Goal: Register for event/course

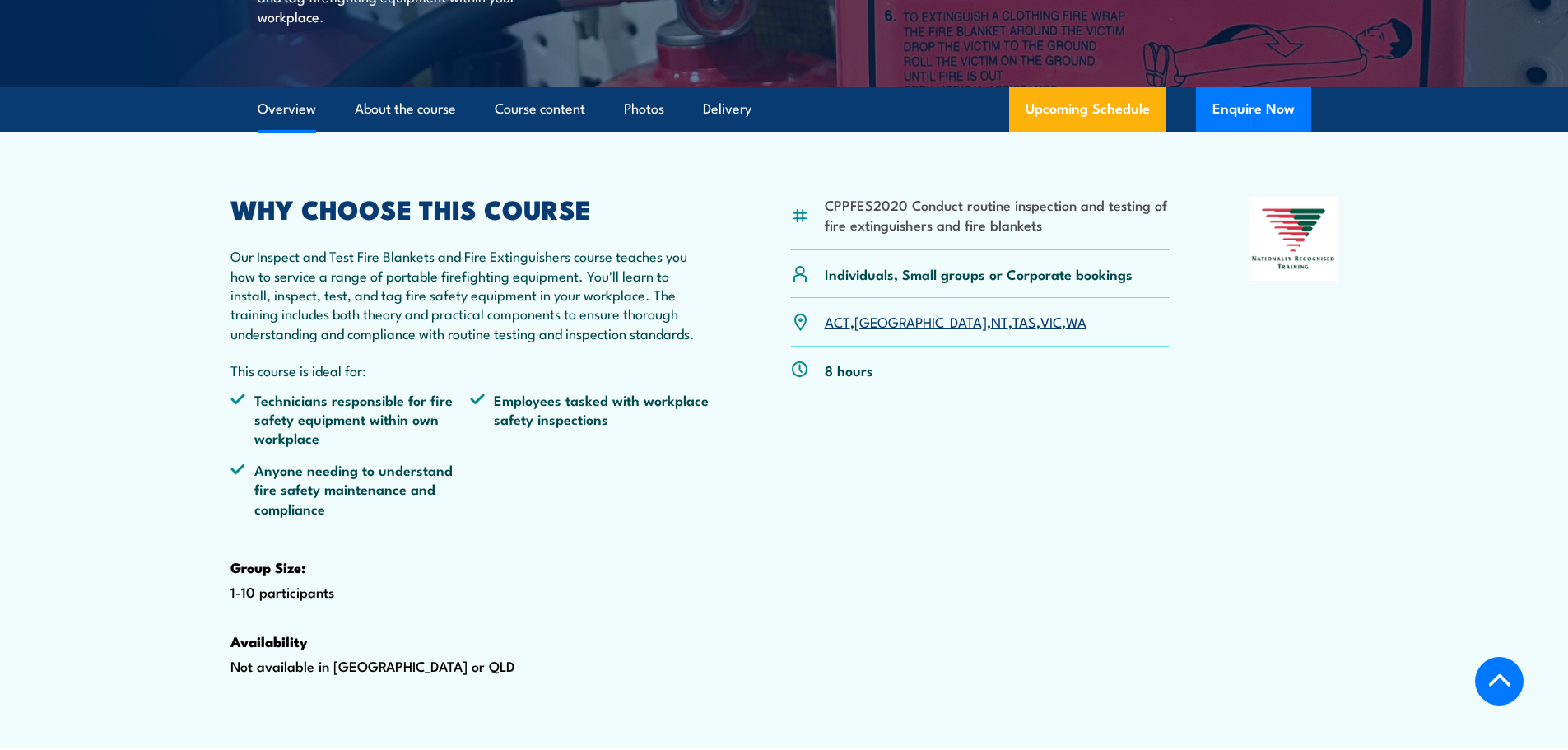
scroll to position [411, 0]
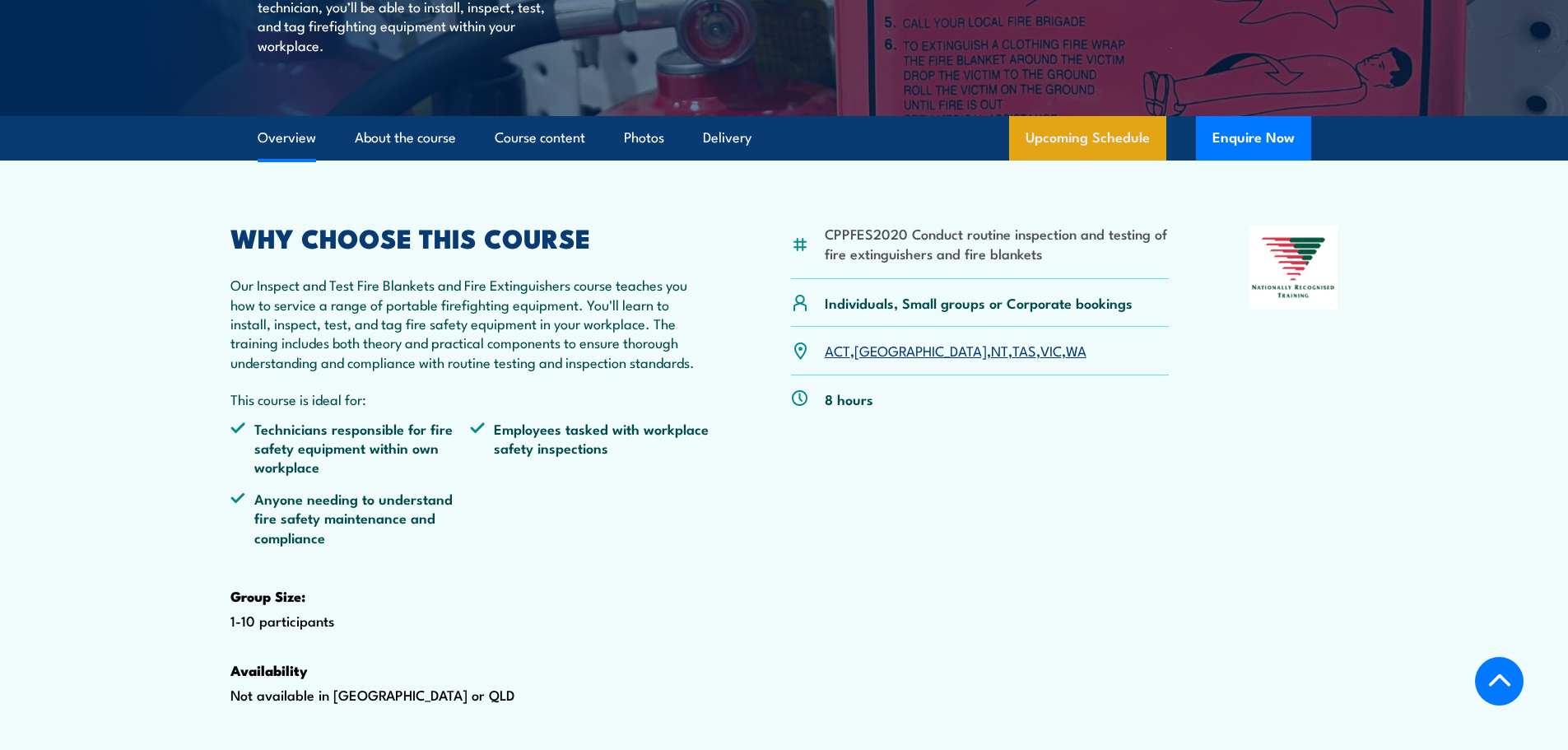
click at [1074, 161] on link "Upcoming Schedule" at bounding box center [1088, 138] width 158 height 45
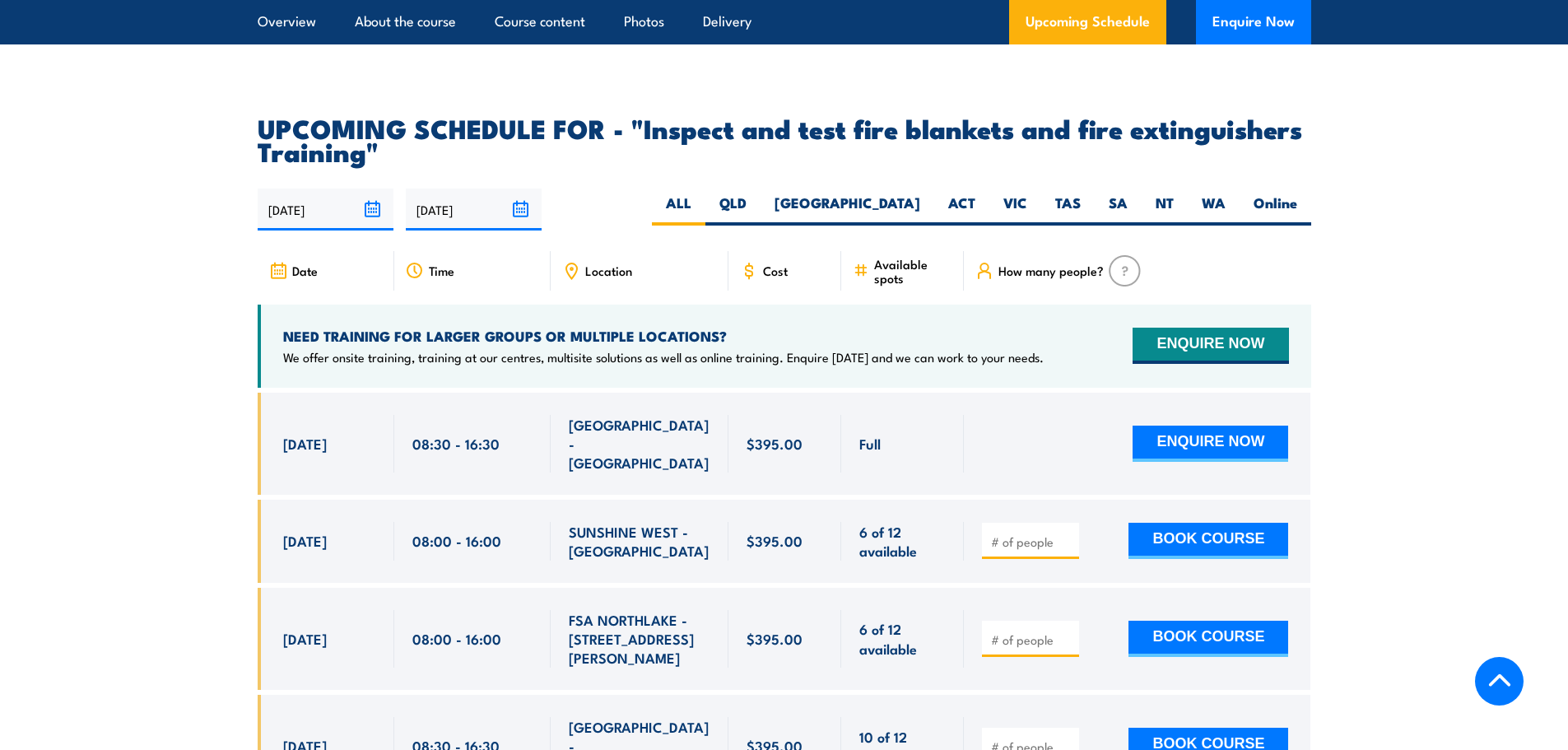
scroll to position [2895, 0]
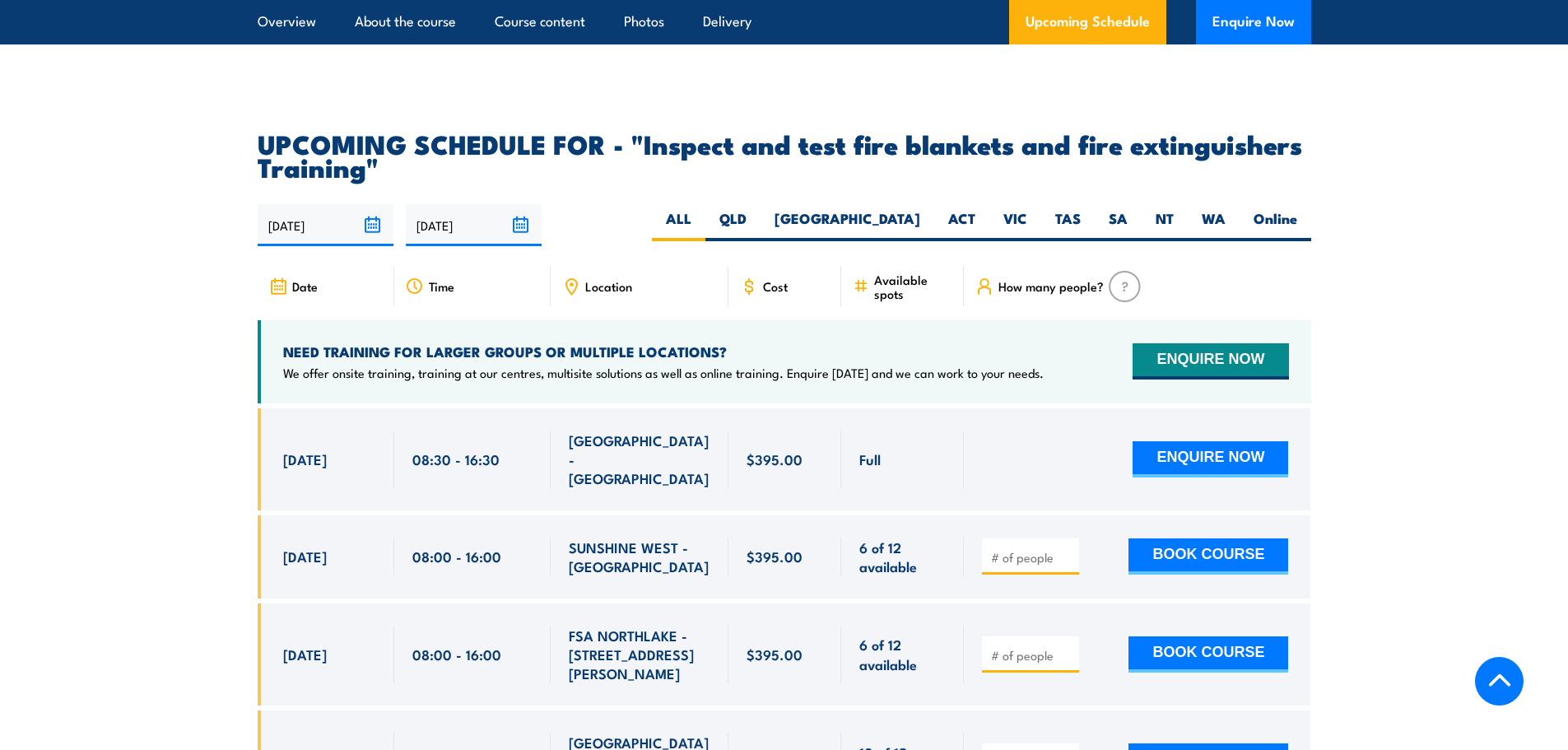
click at [602, 294] on span "Location" at bounding box center [608, 287] width 47 height 14
click at [878, 242] on label "[GEOGRAPHIC_DATA]" at bounding box center [847, 226] width 174 height 32
click at [920, 220] on input "[GEOGRAPHIC_DATA]" at bounding box center [925, 215] width 11 height 11
radio input "true"
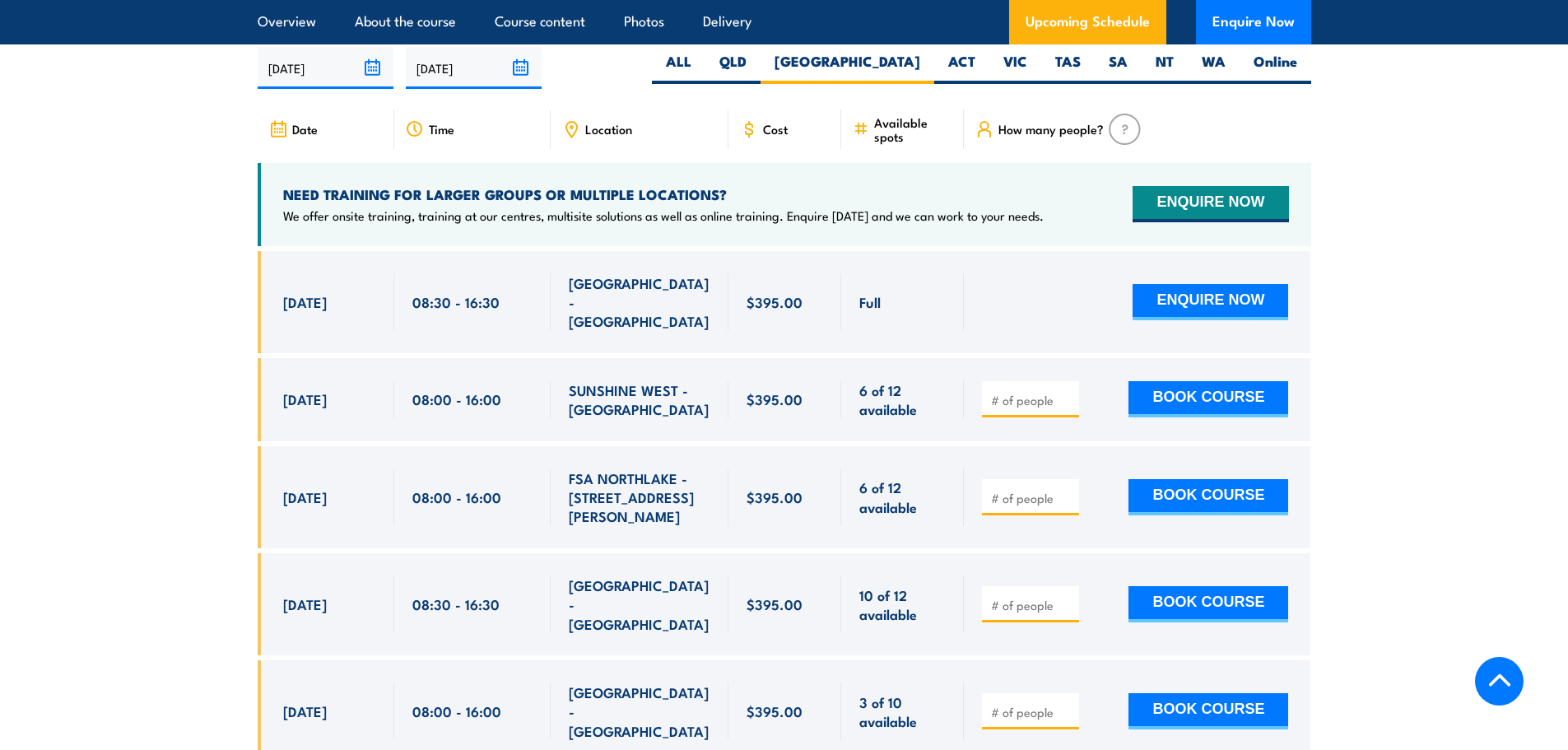
scroll to position [3059, 0]
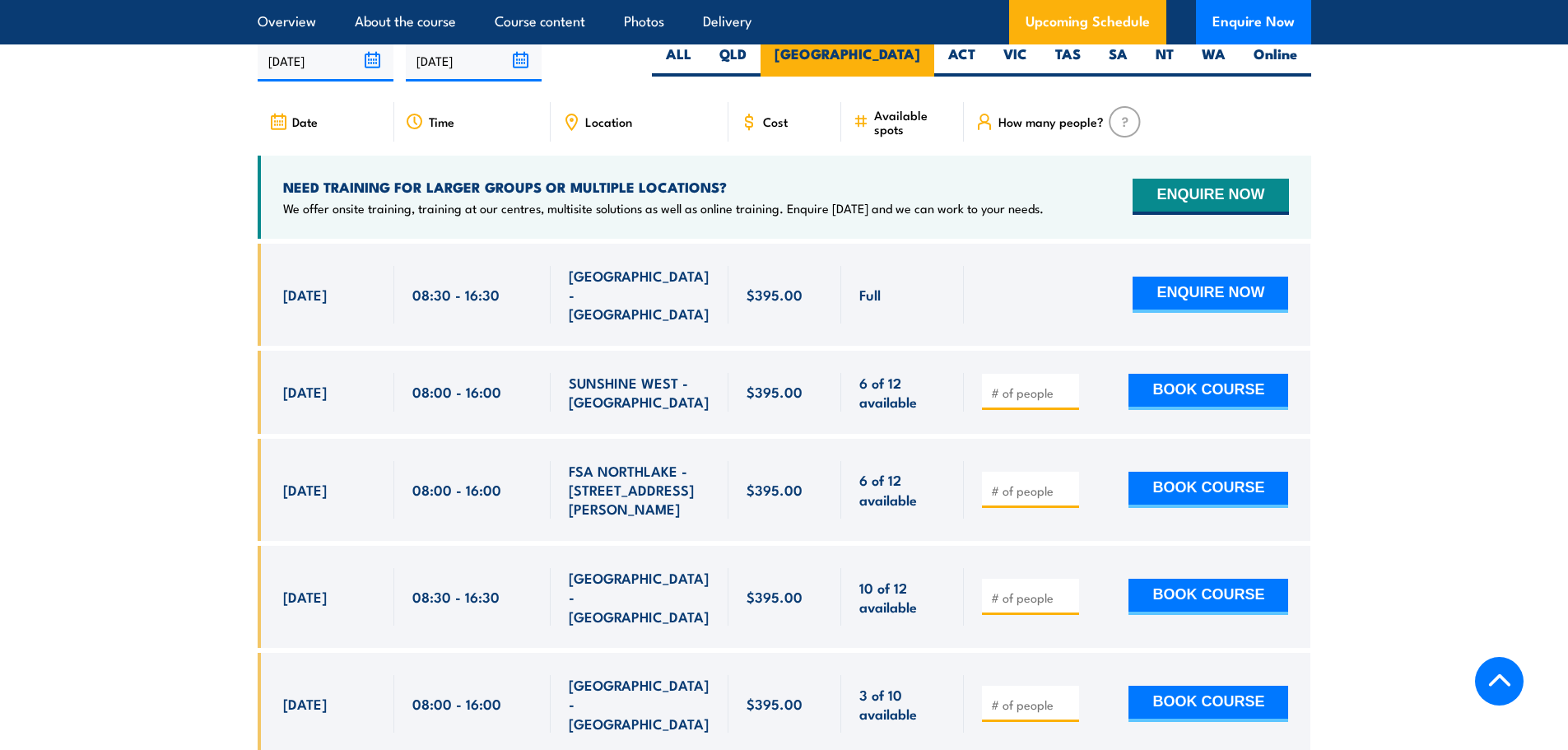
click at [915, 77] on label "[GEOGRAPHIC_DATA]" at bounding box center [847, 61] width 174 height 32
click at [920, 55] on input "[GEOGRAPHIC_DATA]" at bounding box center [925, 50] width 11 height 11
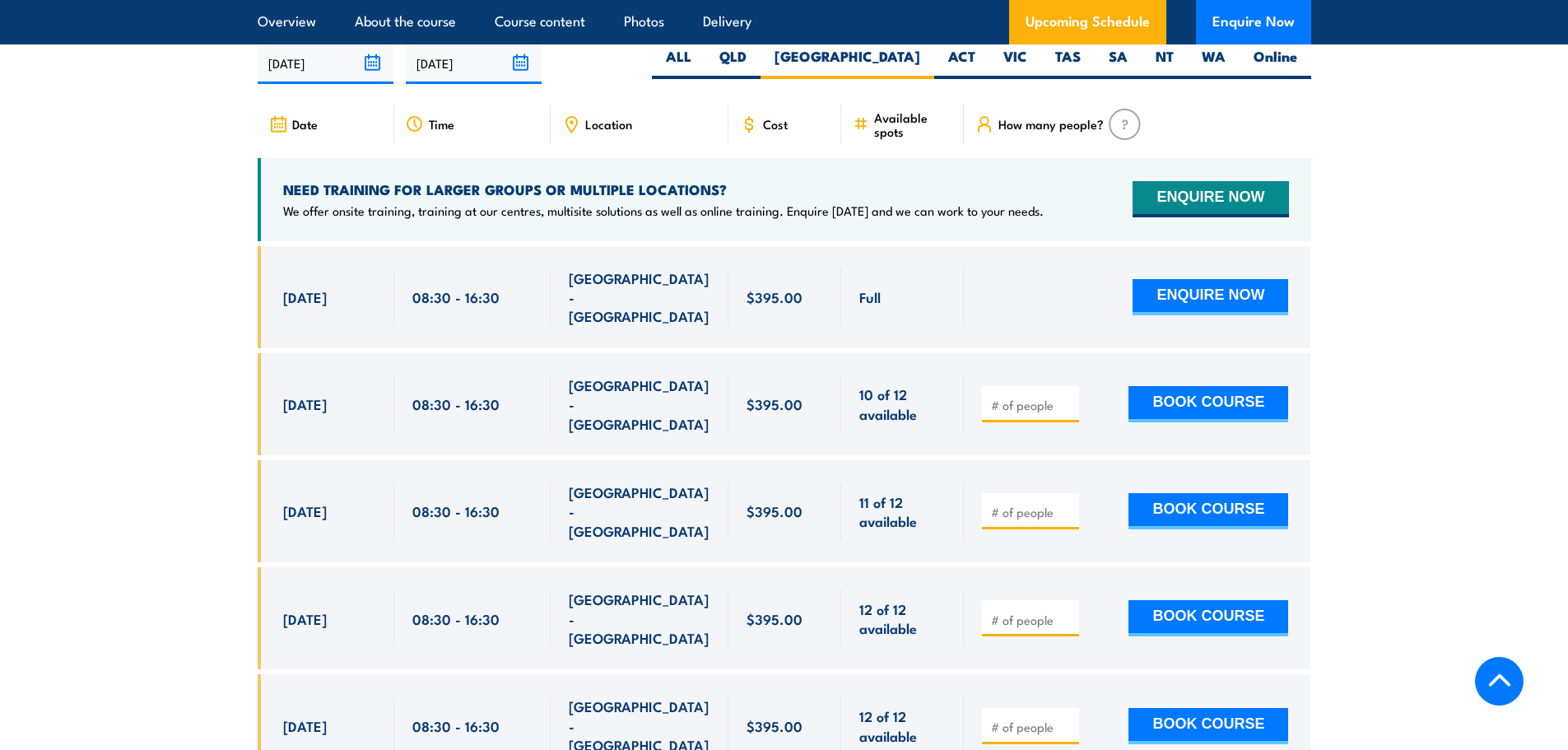
scroll to position [3059, 0]
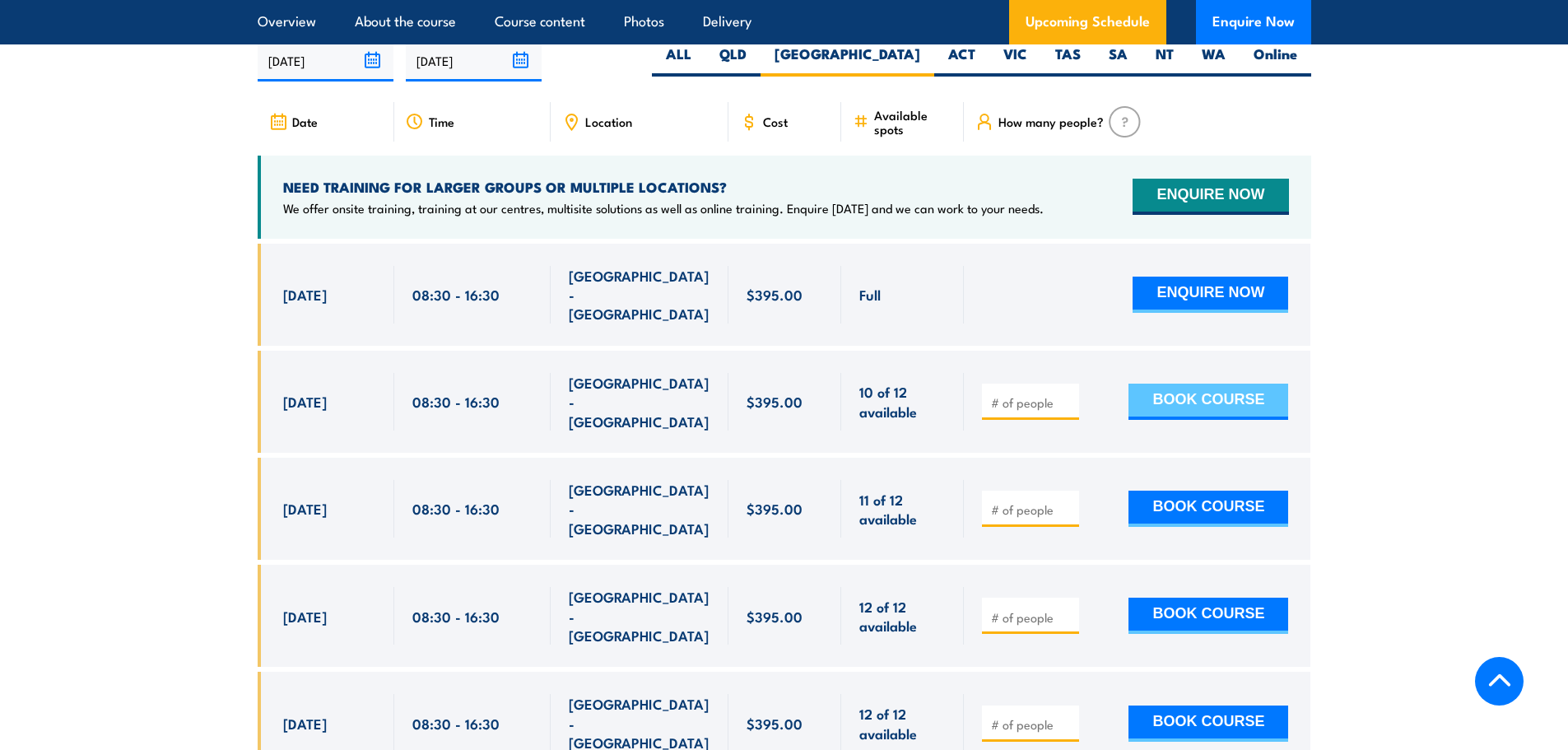
click at [1188, 392] on button "BOOK COURSE" at bounding box center [1209, 401] width 160 height 36
type input "1"
click at [1214, 404] on button "BOOK COURSE" at bounding box center [1209, 401] width 160 height 36
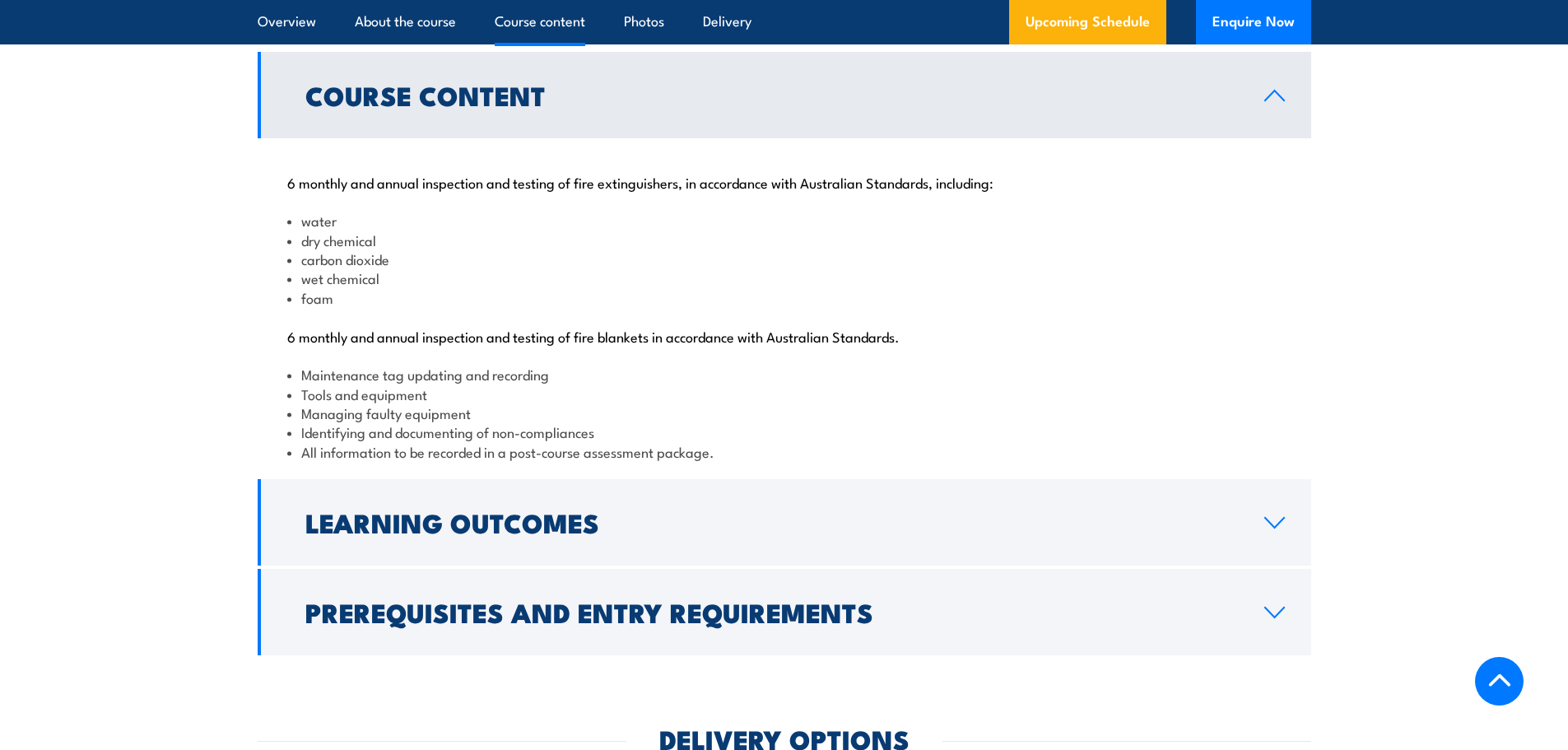
scroll to position [1668, 0]
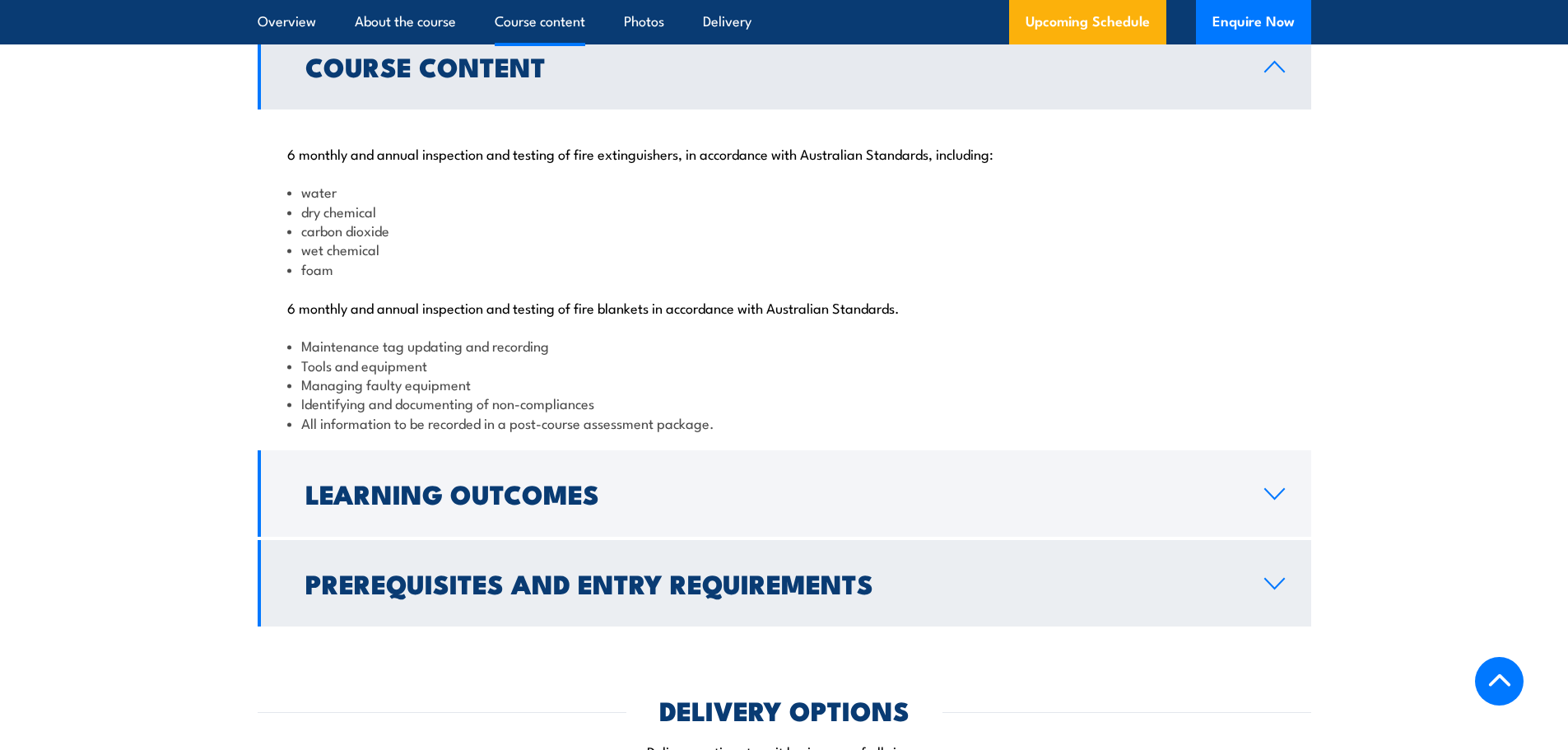
click at [854, 532] on link "Learning Outcomes" at bounding box center [784, 493] width 1054 height 87
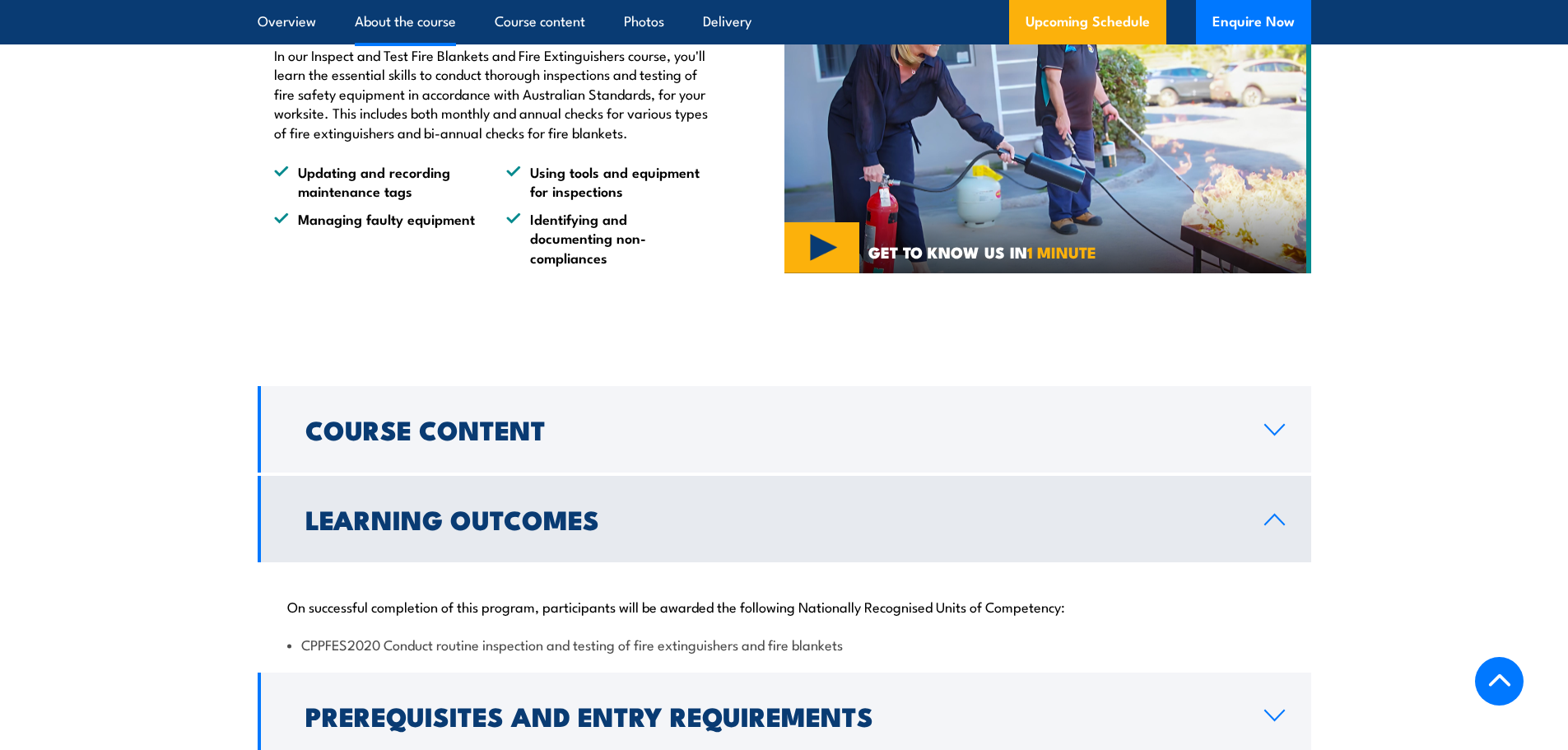
scroll to position [1503, 0]
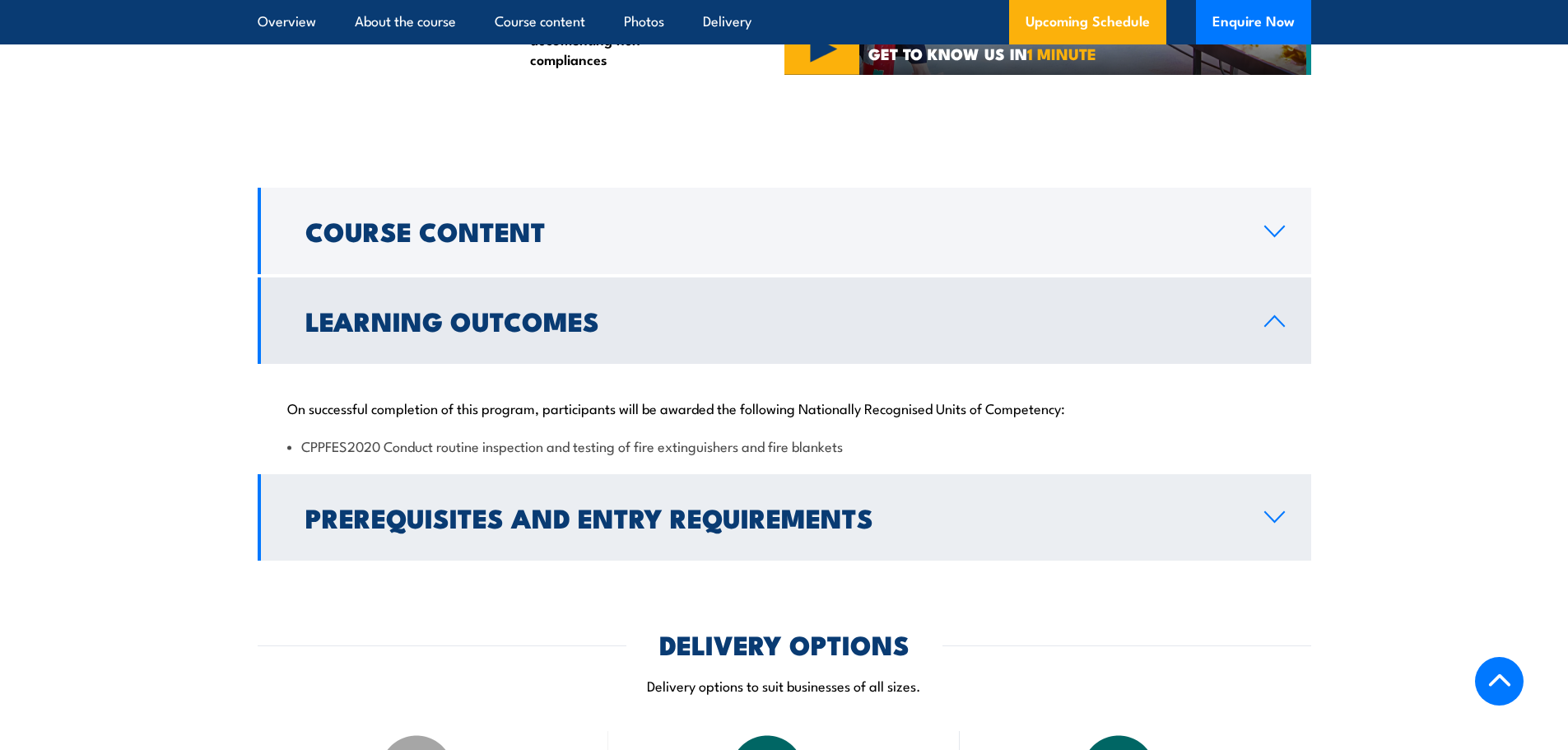
click at [890, 529] on h2 "Prerequisites and Entry Requirements" at bounding box center [772, 516] width 933 height 23
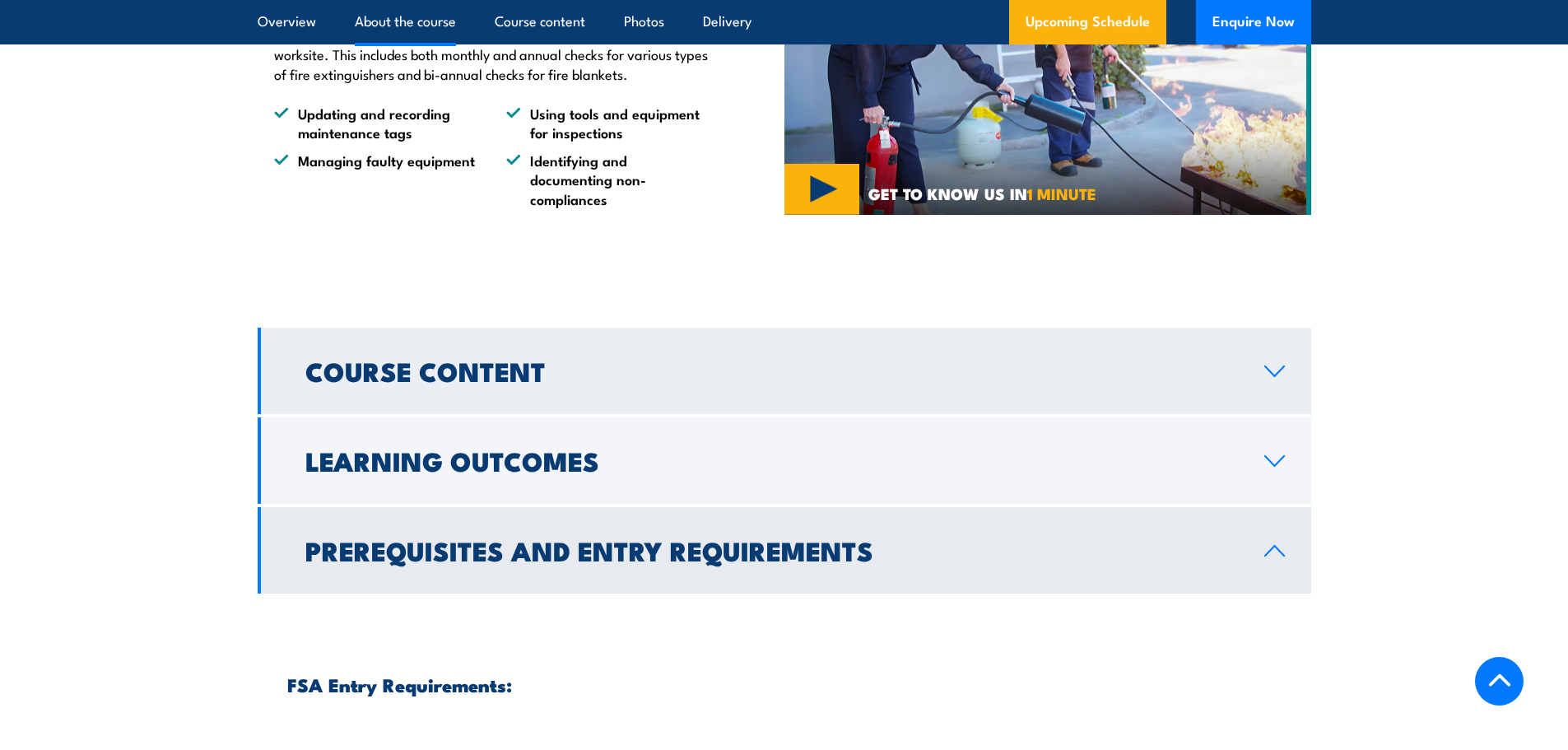
scroll to position [1421, 0]
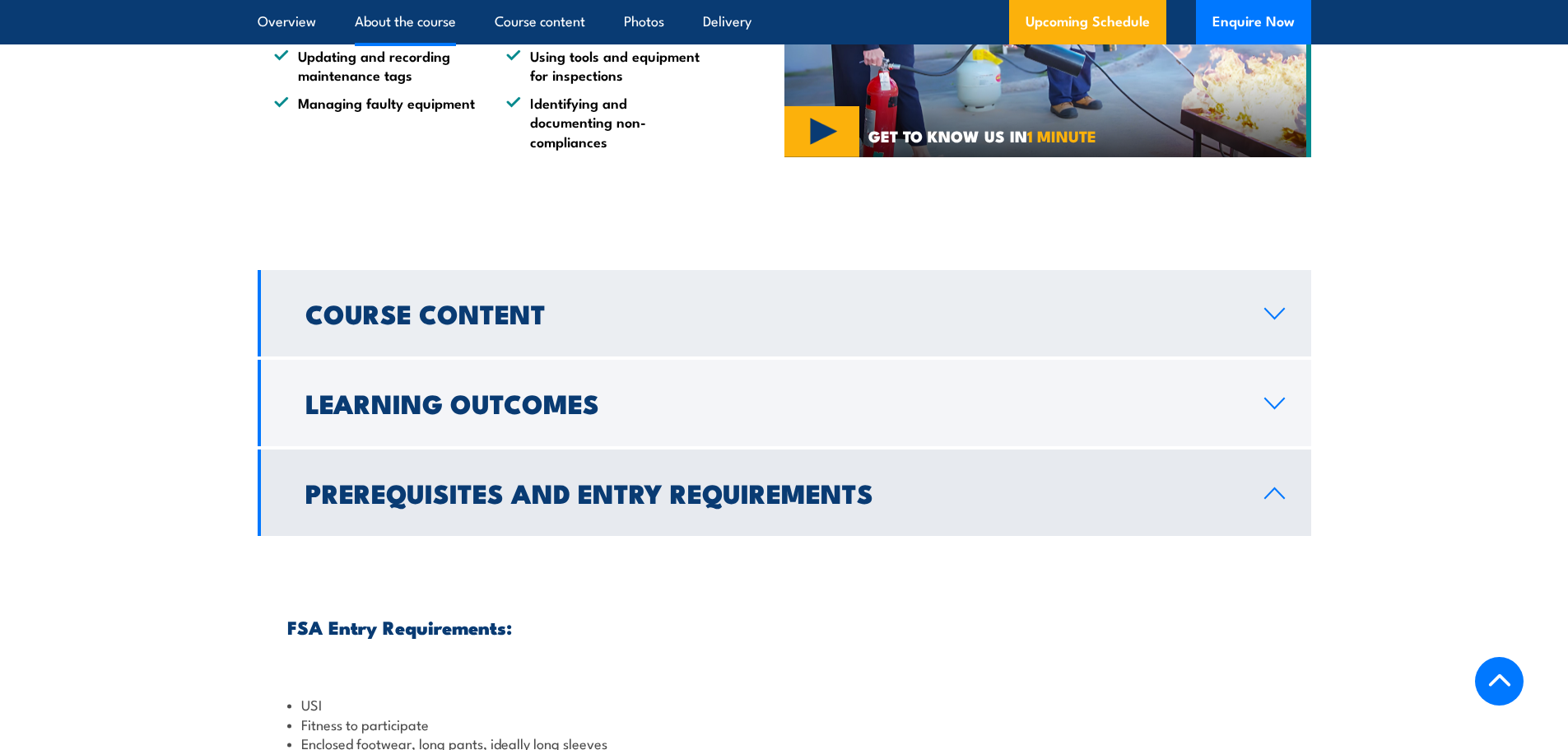
click at [724, 325] on h2 "Course Content" at bounding box center [772, 313] width 933 height 23
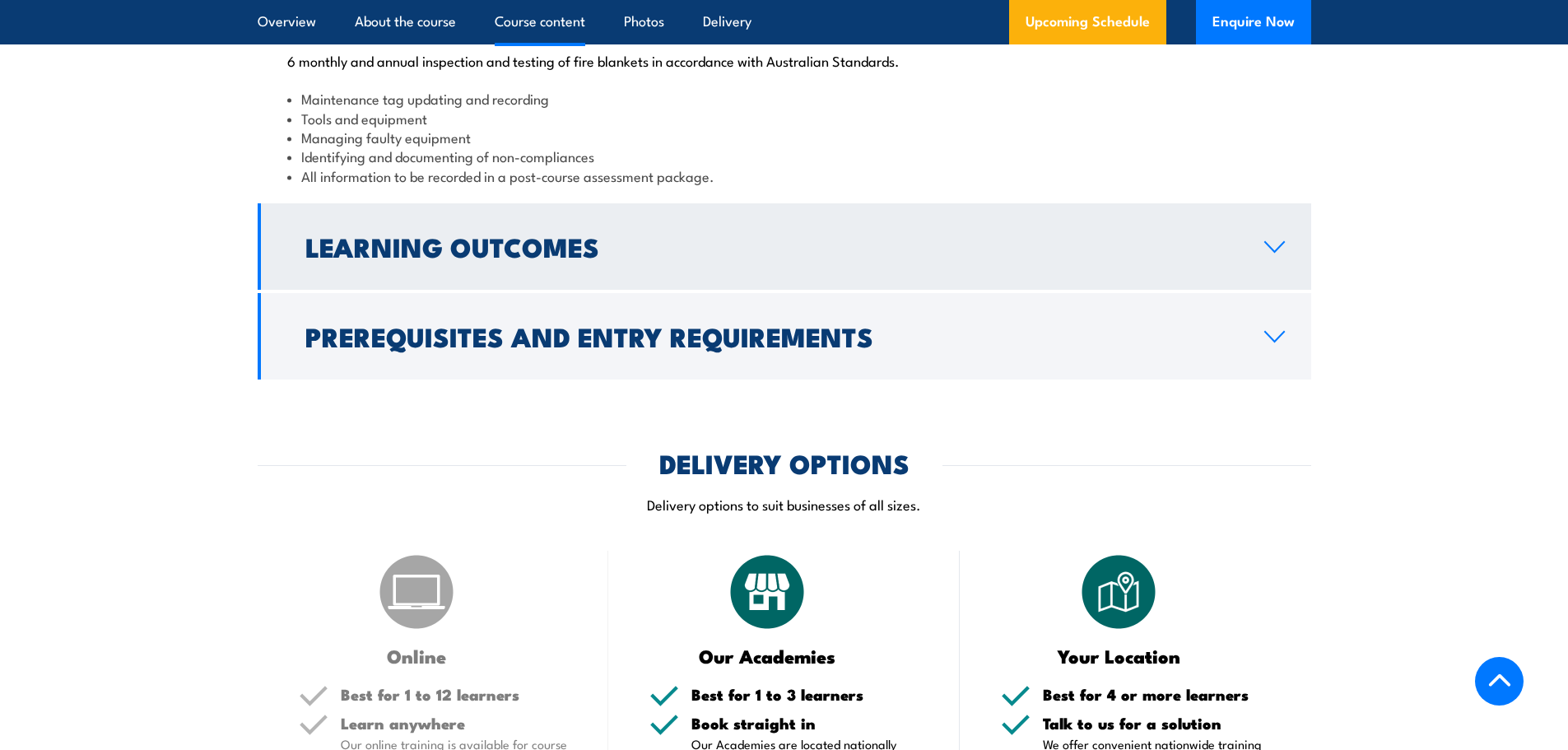
click at [701, 290] on link "Learning Outcomes" at bounding box center [784, 247] width 1054 height 87
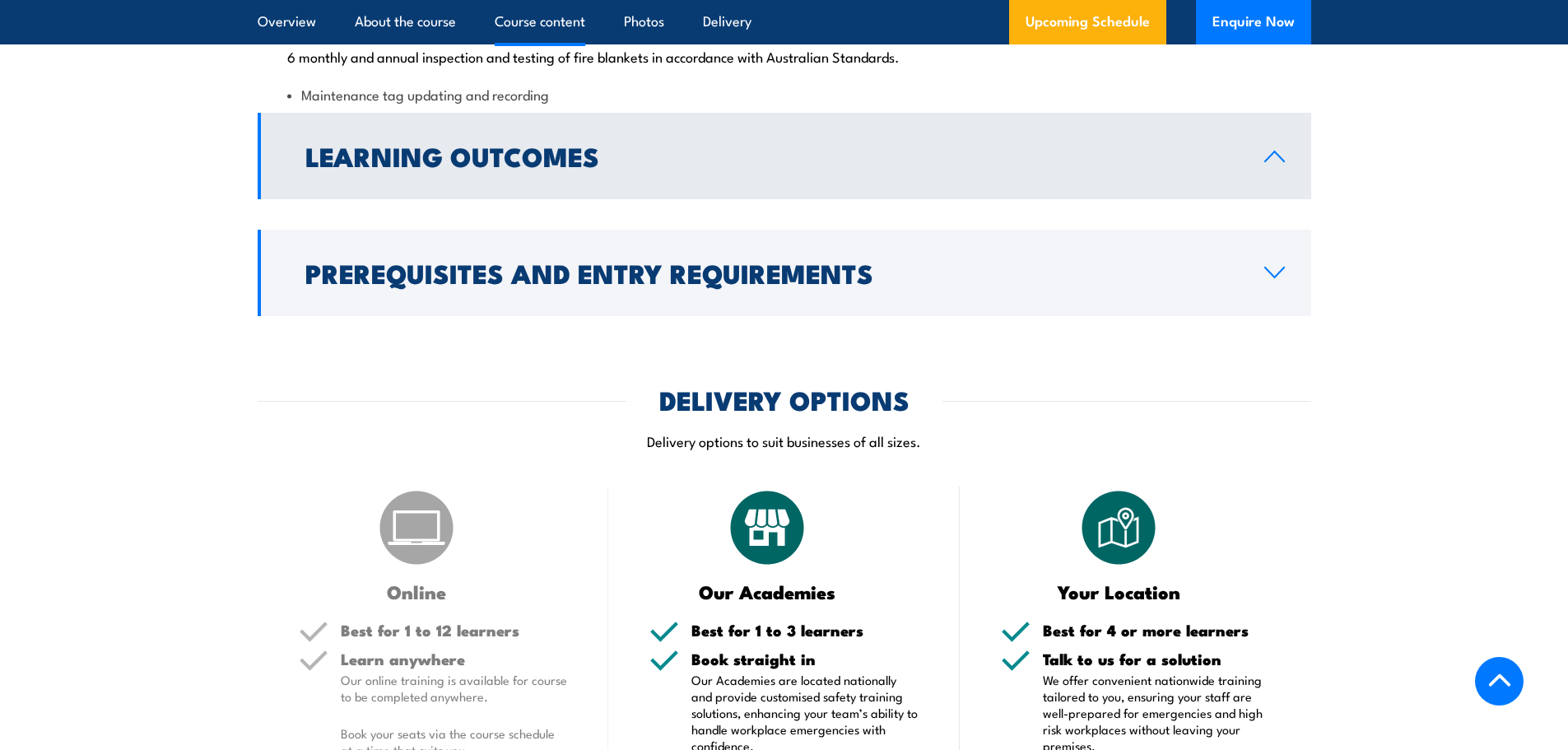
scroll to position [1842, 0]
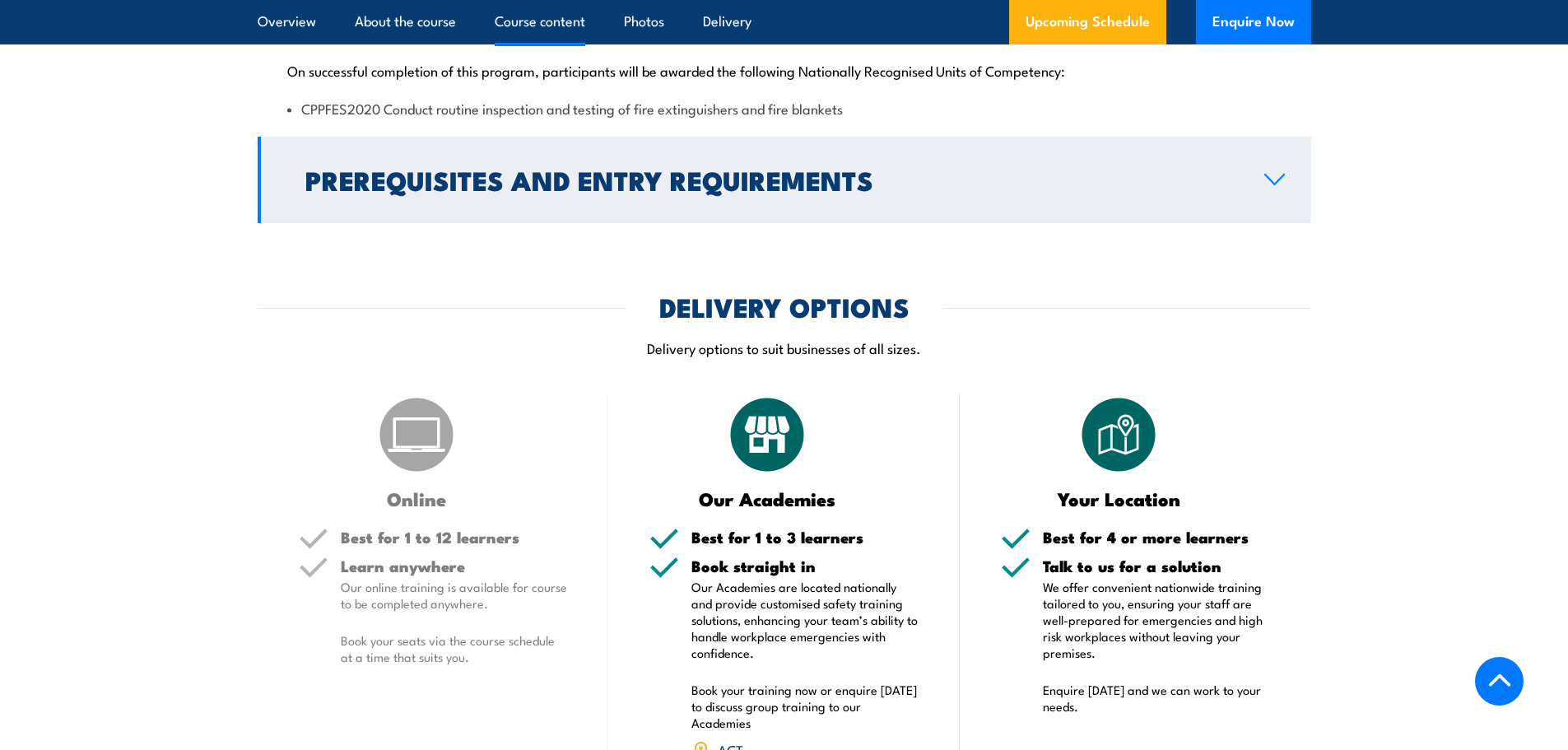
click at [713, 224] on link "Prerequisites and Entry Requirements" at bounding box center [784, 180] width 1054 height 87
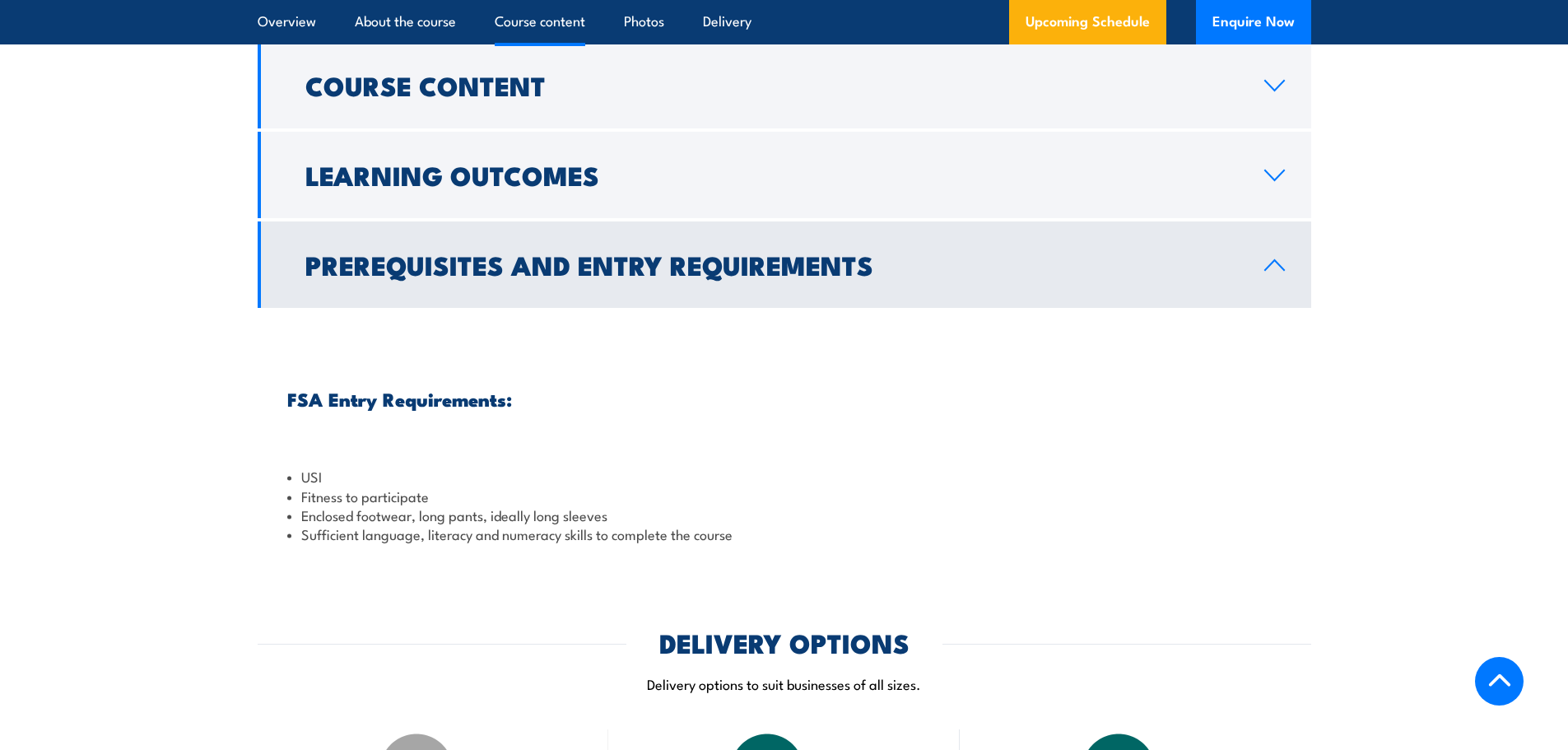
scroll to position [1594, 0]
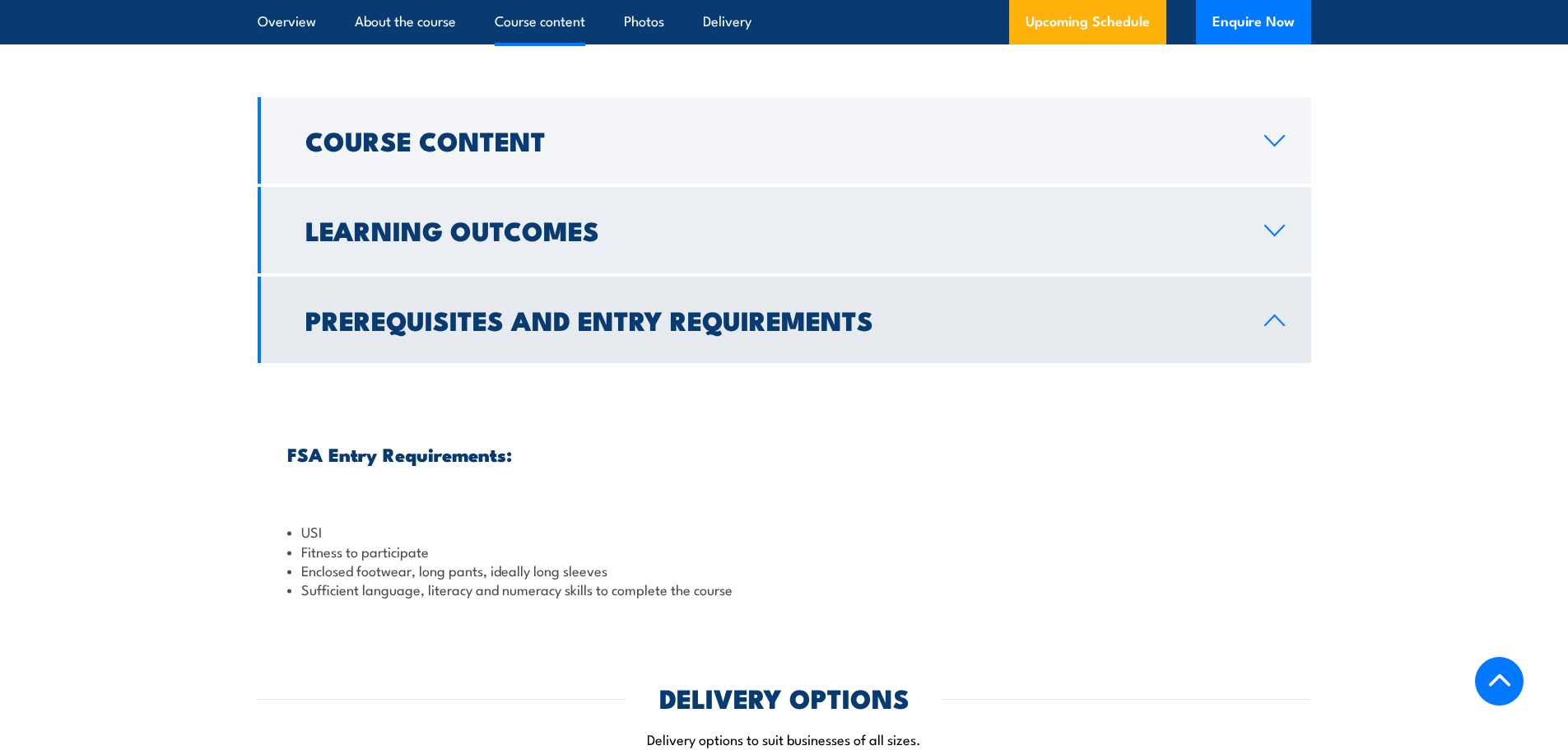
click at [634, 242] on h2 "Learning Outcomes" at bounding box center [772, 230] width 933 height 23
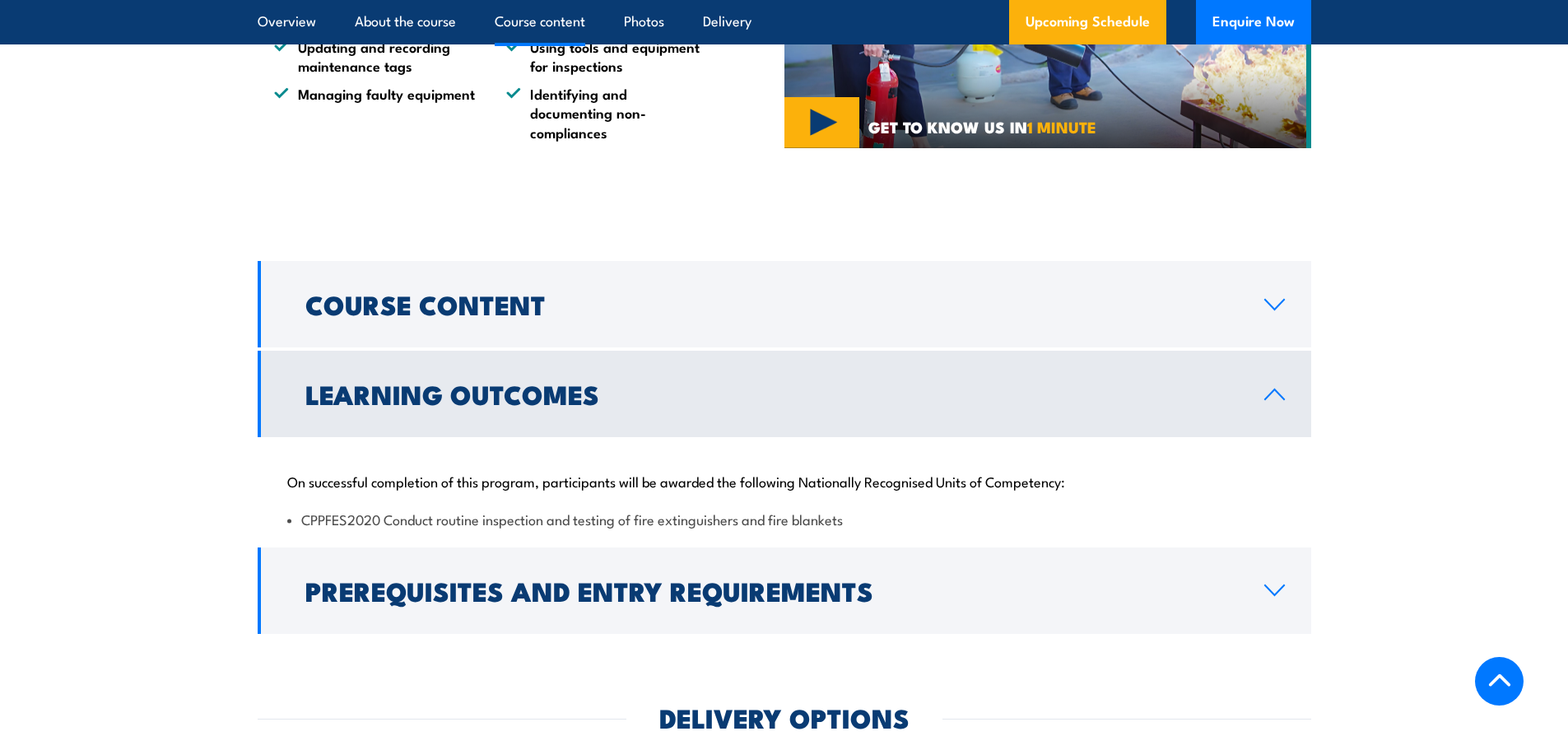
scroll to position [1264, 0]
